Goal: Communication & Community: Connect with others

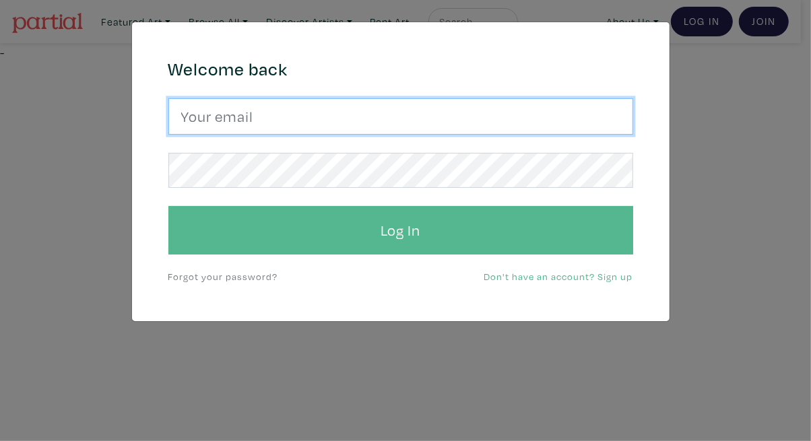
type input "[EMAIL_ADDRESS][DOMAIN_NAME]"
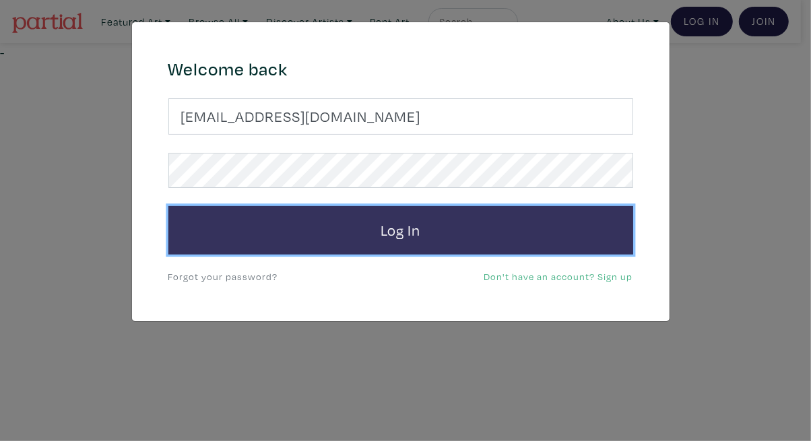
click at [385, 233] on button "Log In" at bounding box center [400, 230] width 465 height 48
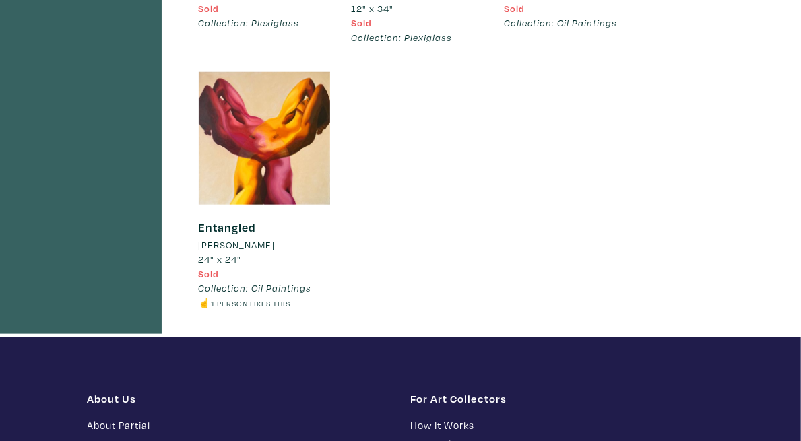
scroll to position [568, 0]
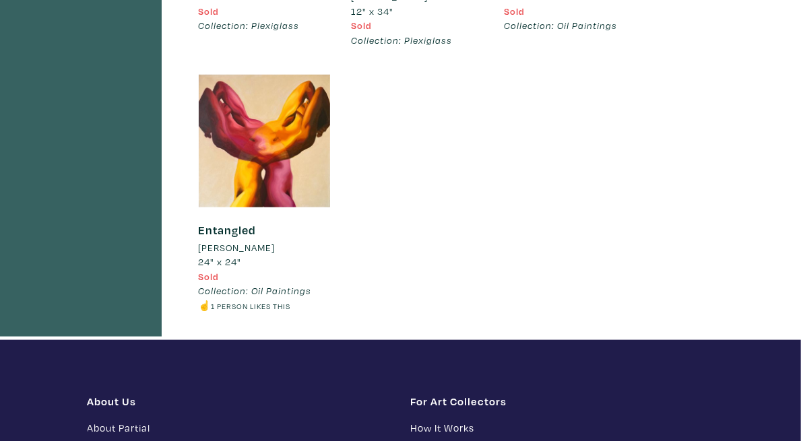
click at [250, 311] on small "1 person likes this" at bounding box center [250, 306] width 79 height 10
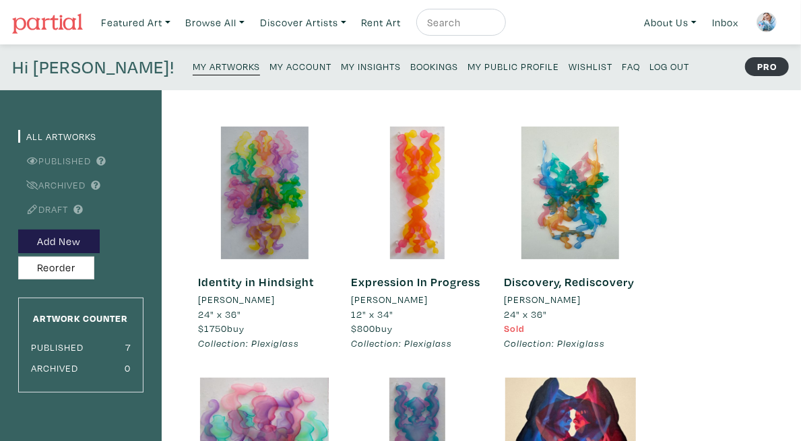
scroll to position [3, 0]
